Goal: Find specific page/section: Find specific page/section

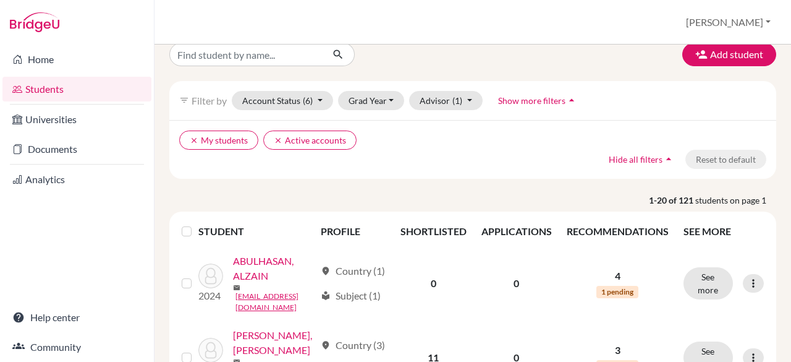
scroll to position [8, 0]
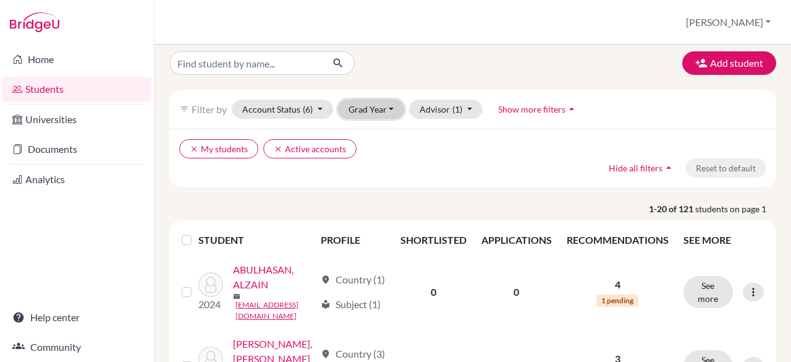
click at [388, 107] on button "Grad Year" at bounding box center [371, 109] width 67 height 19
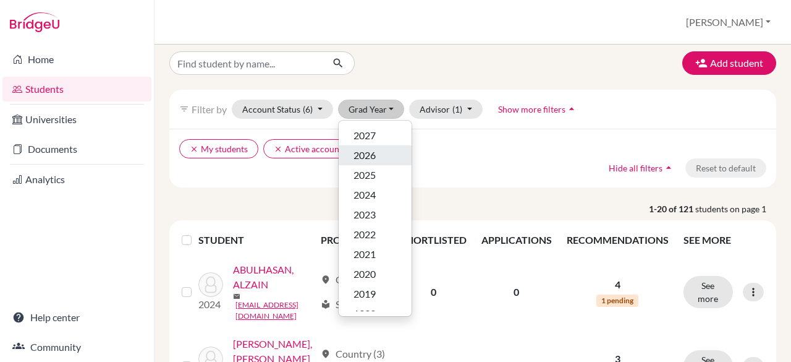
click at [359, 153] on span "2026" at bounding box center [365, 155] width 22 height 15
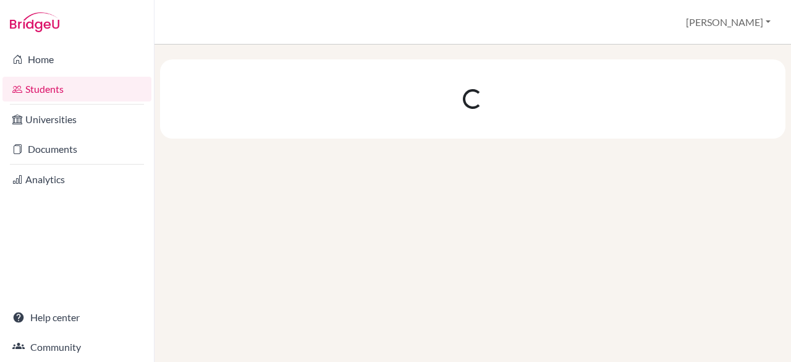
scroll to position [0, 0]
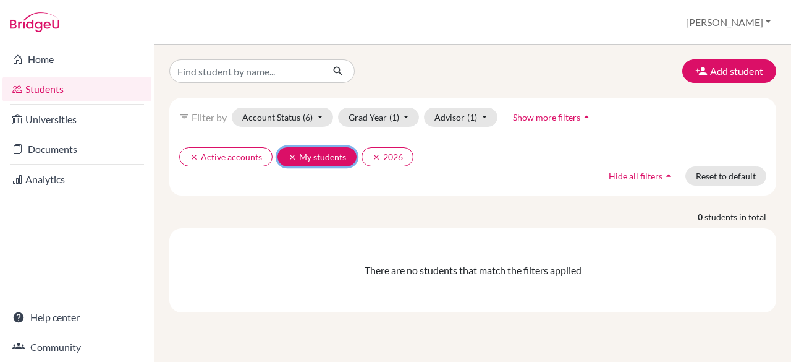
click at [326, 156] on button "clear My students" at bounding box center [317, 156] width 79 height 19
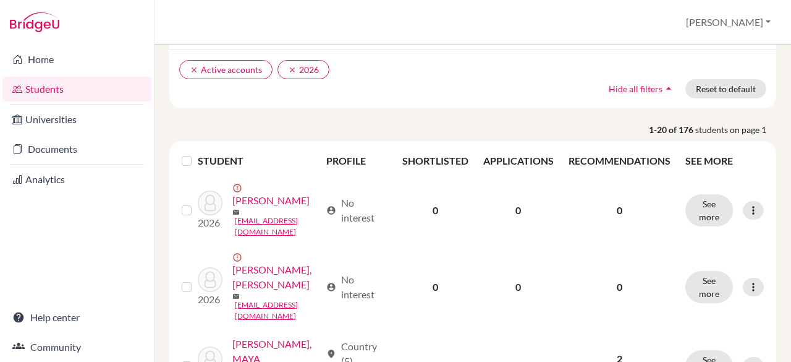
scroll to position [88, 0]
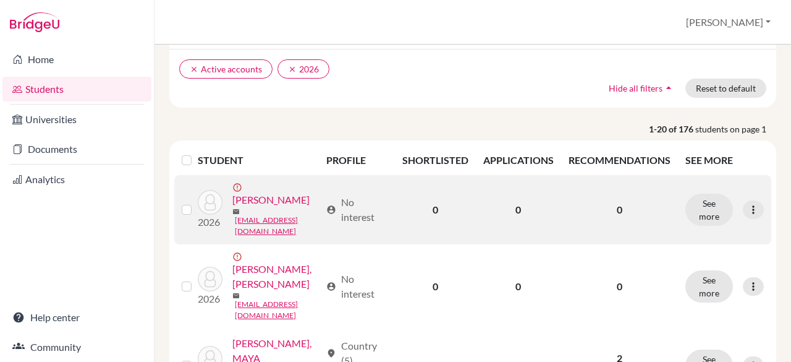
click at [245, 207] on link "[PERSON_NAME]" at bounding box center [270, 199] width 77 height 15
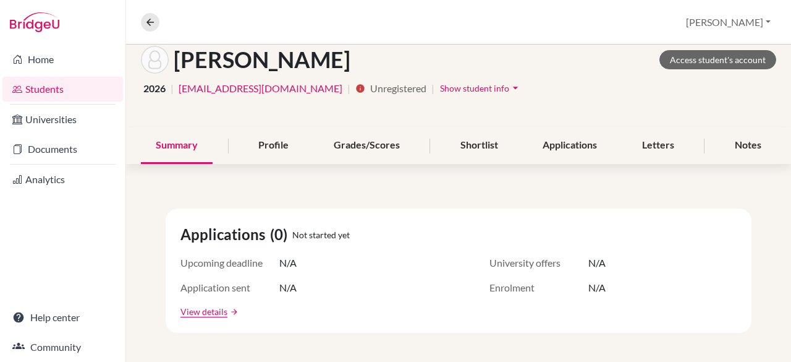
scroll to position [50, 0]
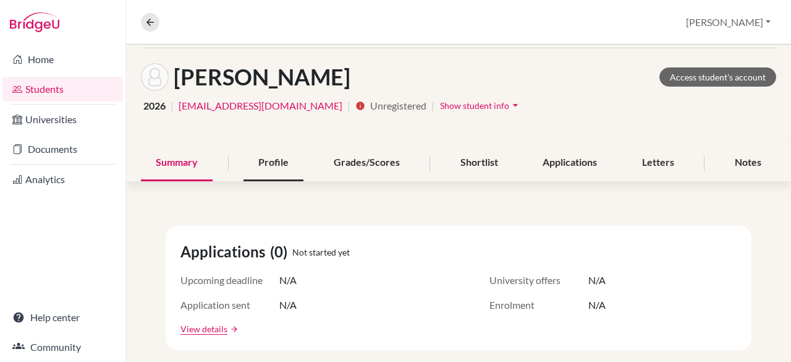
click at [260, 160] on div "Profile" at bounding box center [274, 163] width 60 height 36
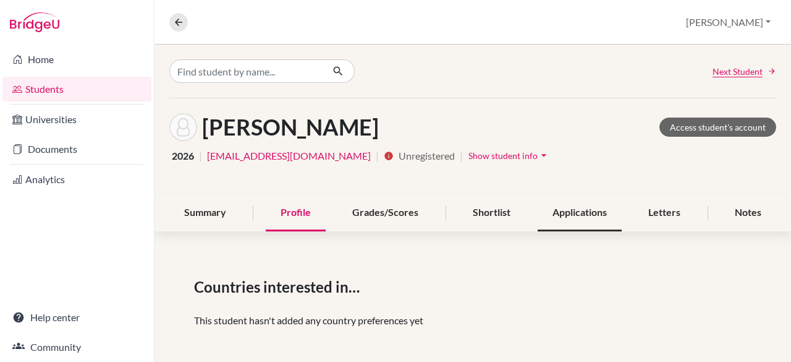
click at [578, 211] on div "Applications" at bounding box center [580, 213] width 84 height 36
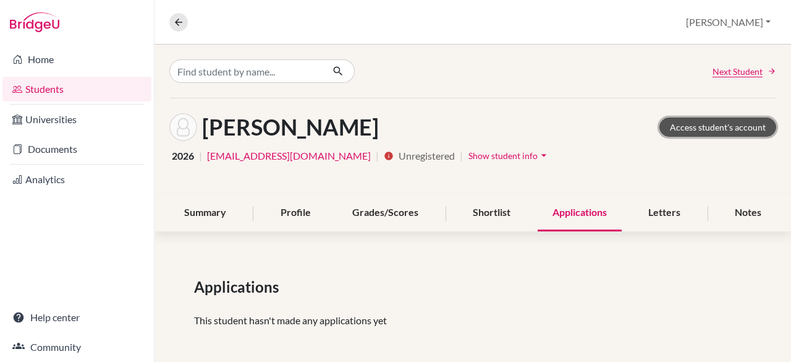
click at [700, 124] on link "Access student's account" at bounding box center [717, 126] width 117 height 19
